Goal: Transaction & Acquisition: Subscribe to service/newsletter

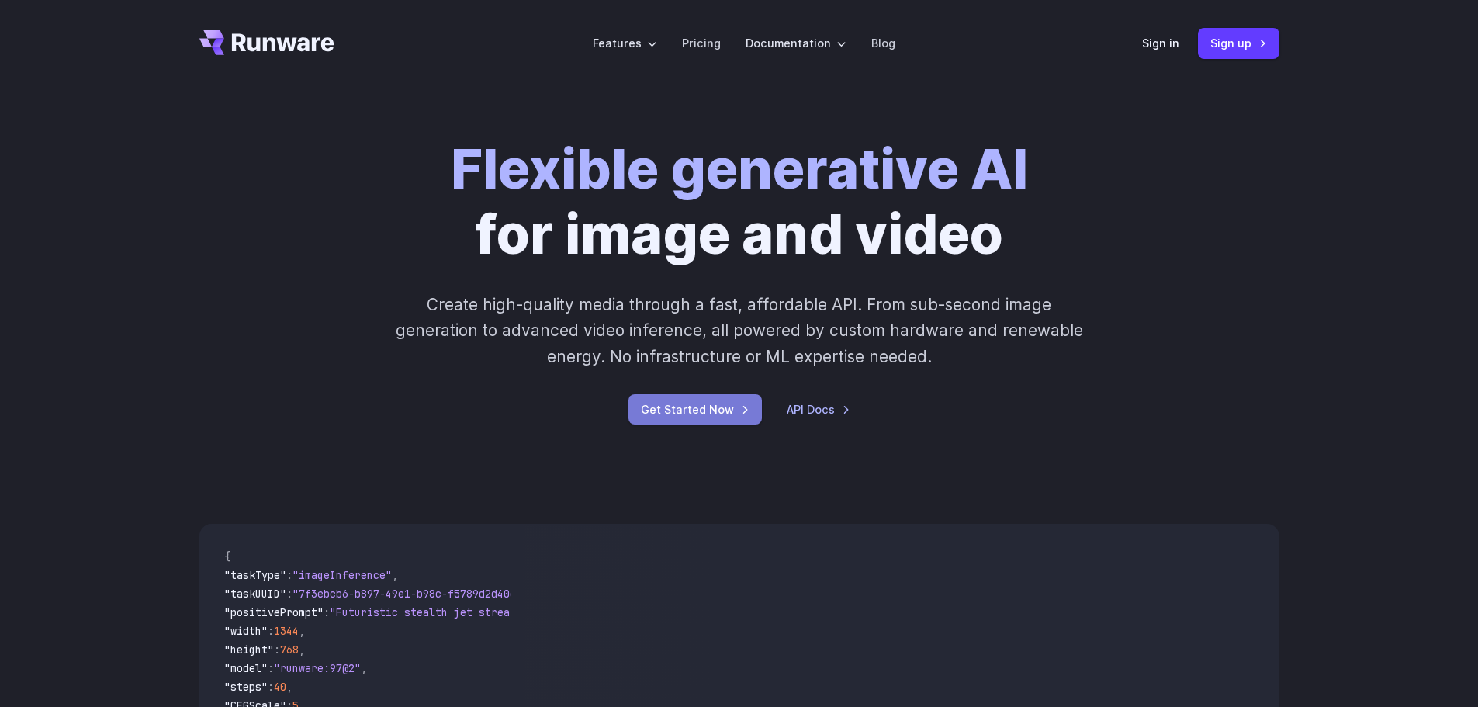
drag, startPoint x: 0, startPoint y: 0, endPoint x: 726, endPoint y: 411, distance: 834.7
click at [726, 411] on link "Get Started Now" at bounding box center [695, 409] width 133 height 30
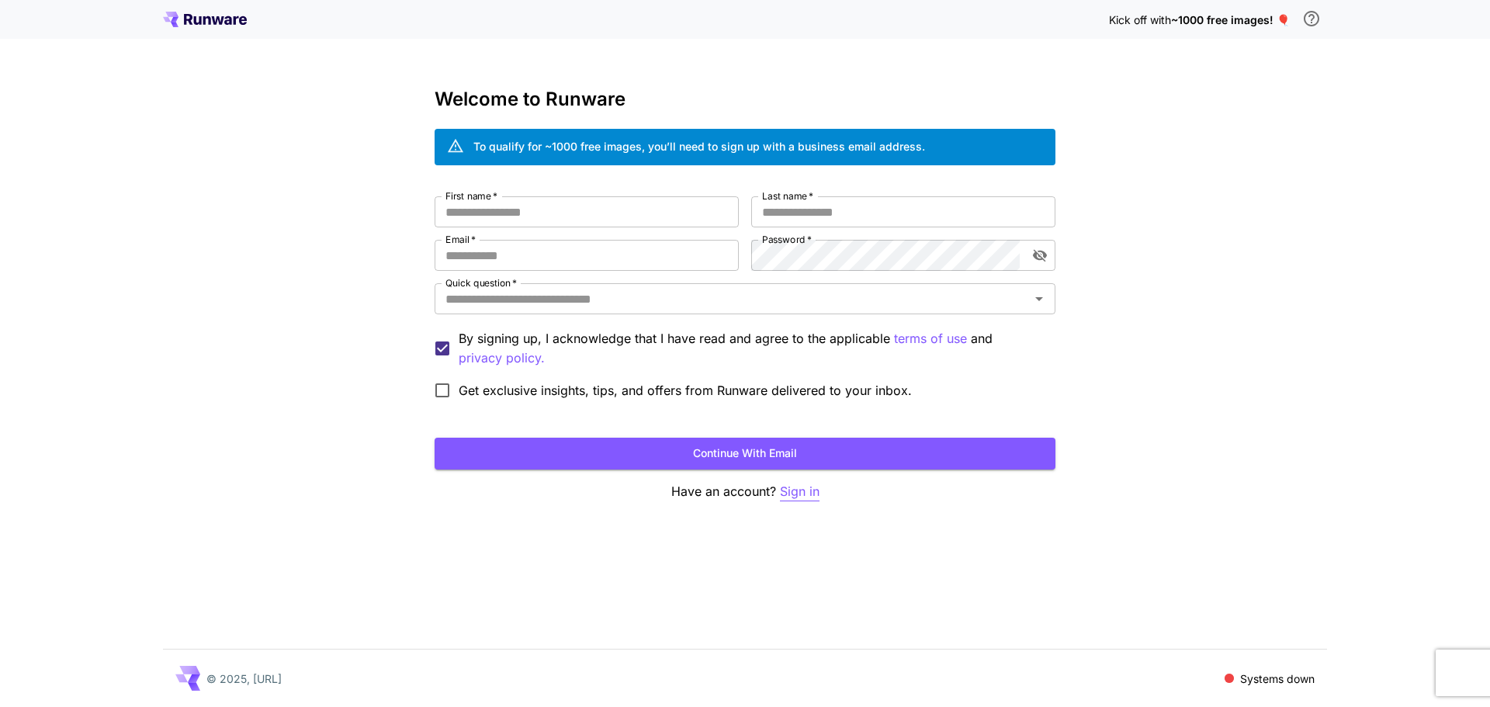
click at [800, 496] on p "Sign in" at bounding box center [800, 491] width 40 height 19
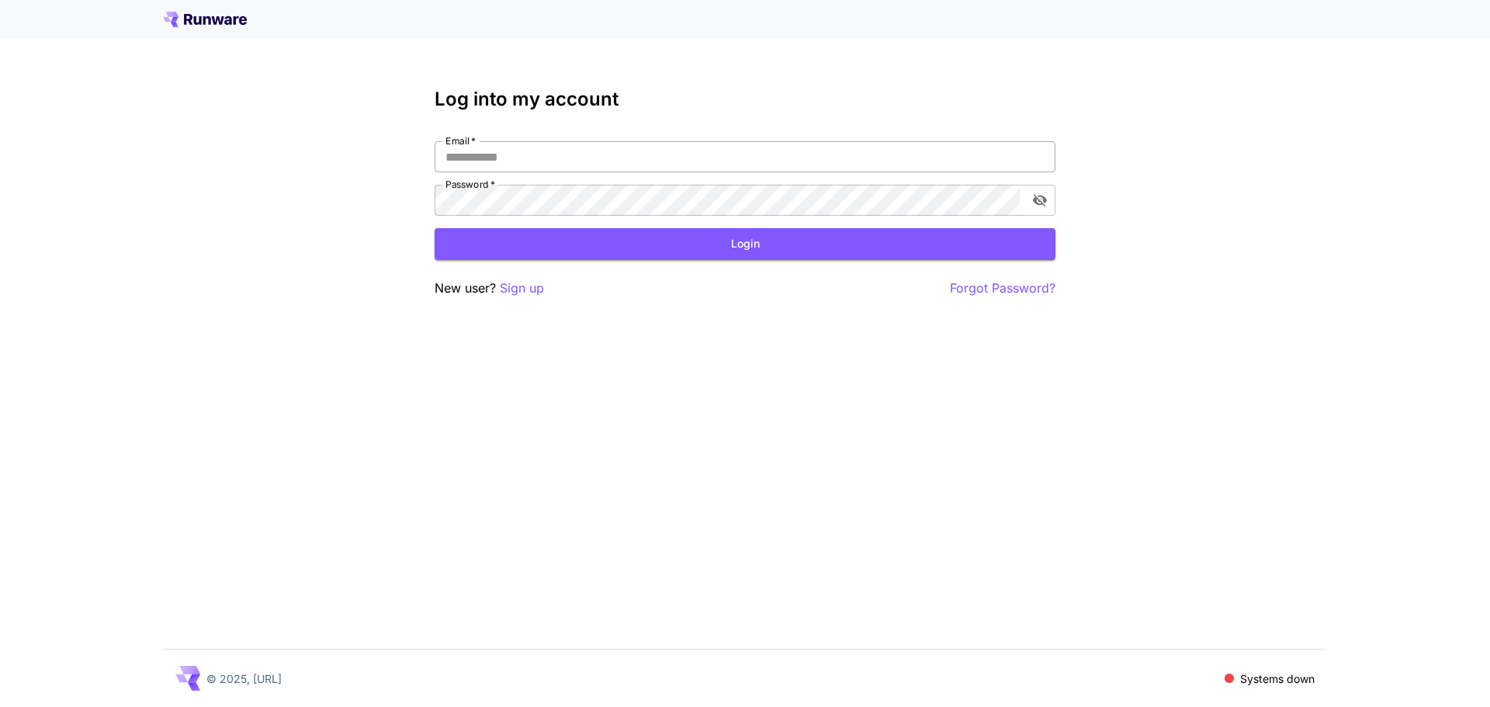
click at [504, 160] on input "Email   *" at bounding box center [745, 156] width 621 height 31
click at [513, 289] on p "Sign up" at bounding box center [522, 288] width 44 height 19
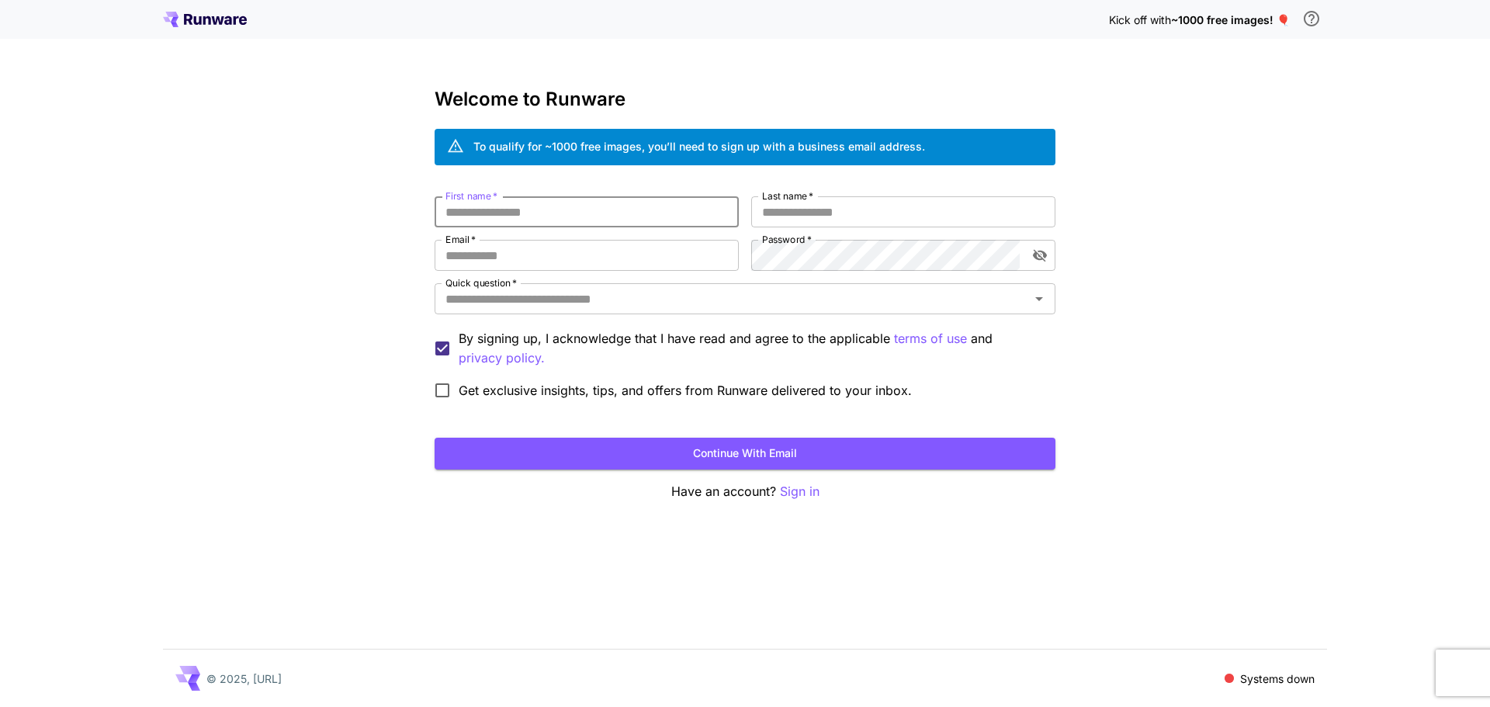
click at [502, 204] on input "First name   *" at bounding box center [587, 211] width 304 height 31
click at [563, 219] on input "First name   *" at bounding box center [587, 211] width 304 height 31
click at [372, 199] on div "Kick off with ~1000 free images! 🎈 Welcome to Runware To qualify for ~1000 free…" at bounding box center [745, 353] width 1490 height 707
